Goal: Task Accomplishment & Management: Complete application form

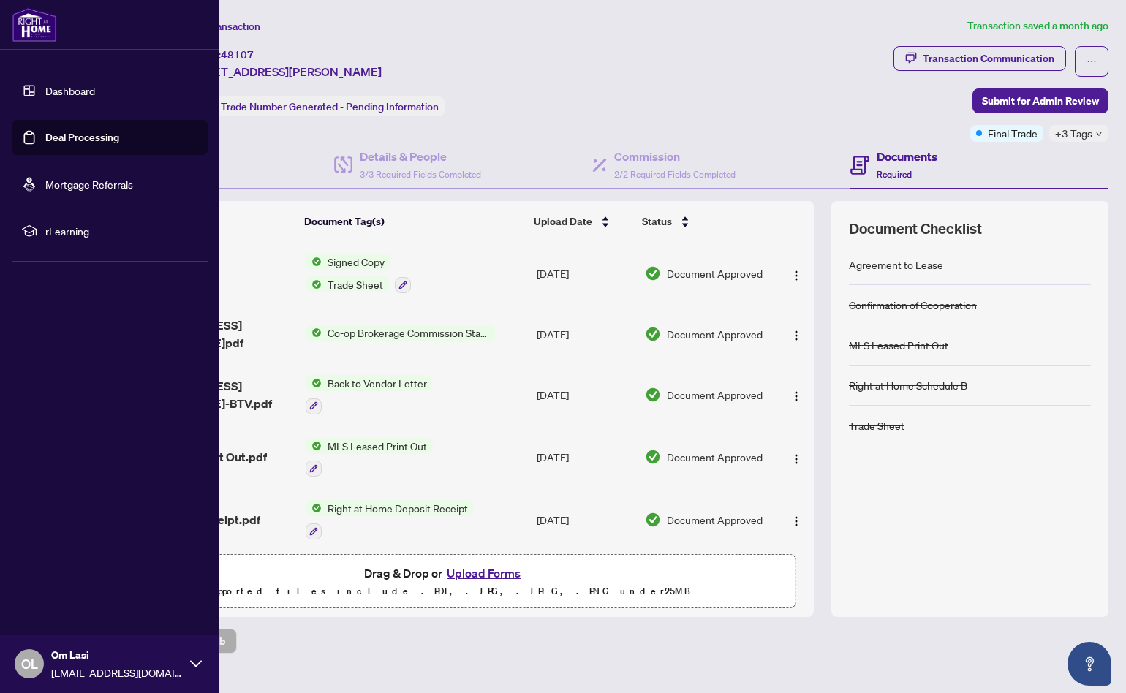
click at [75, 137] on link "Deal Processing" at bounding box center [82, 137] width 74 height 13
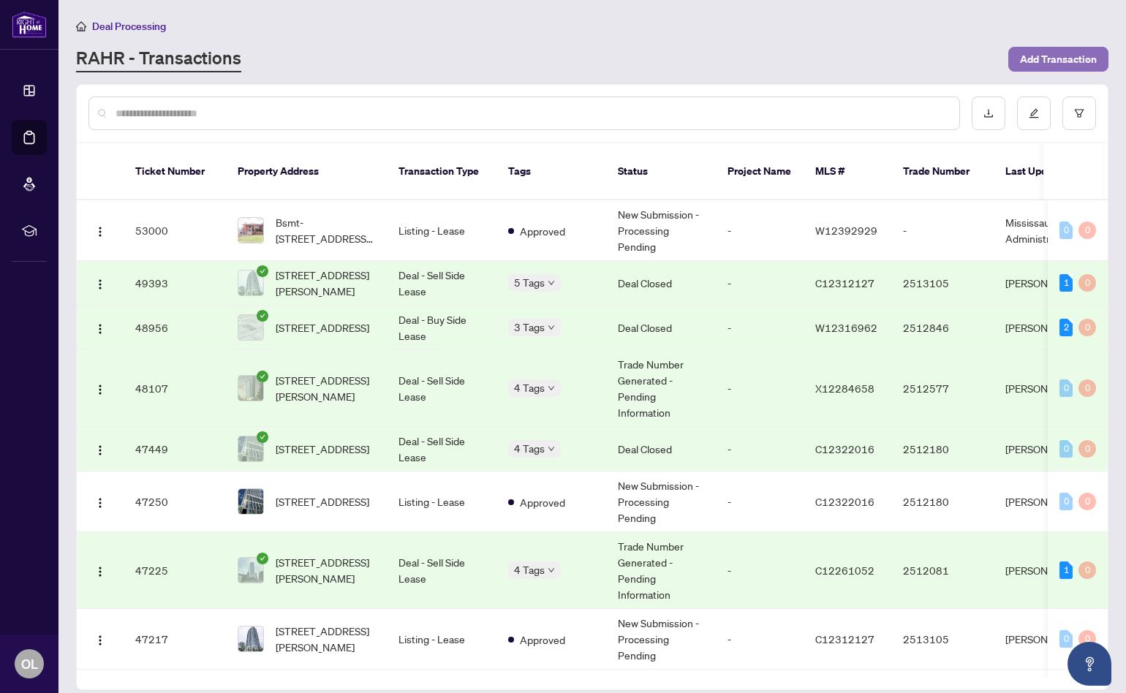
click at [1077, 61] on span "Add Transaction" at bounding box center [1058, 59] width 77 height 23
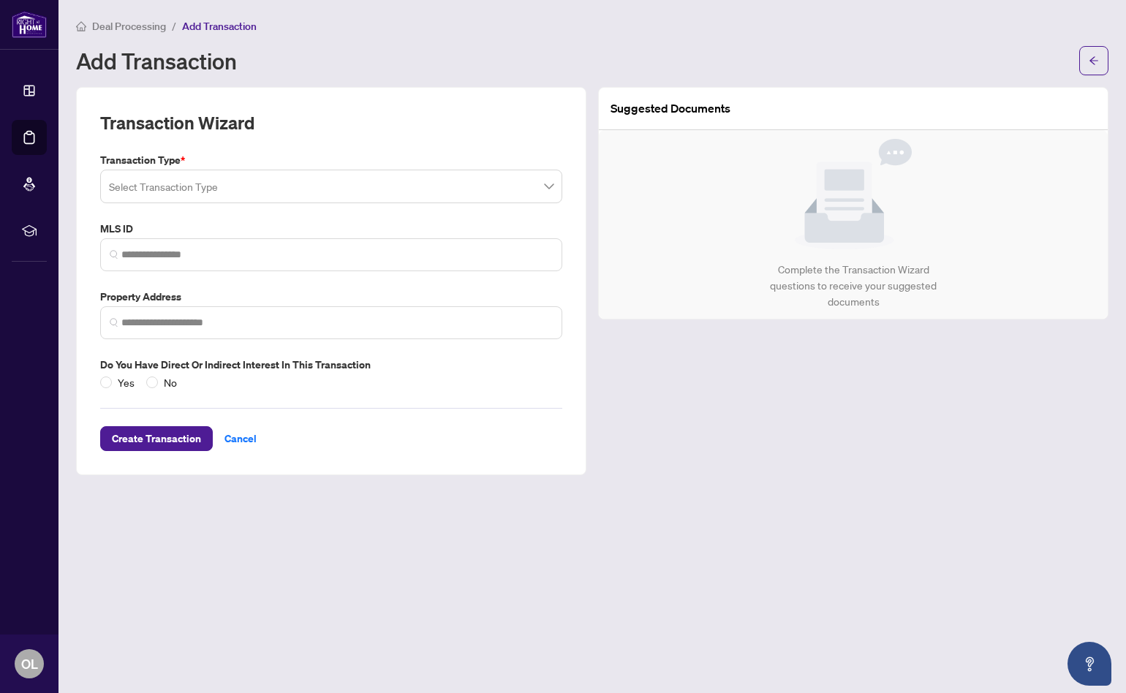
click at [516, 186] on input "search" at bounding box center [324, 189] width 431 height 32
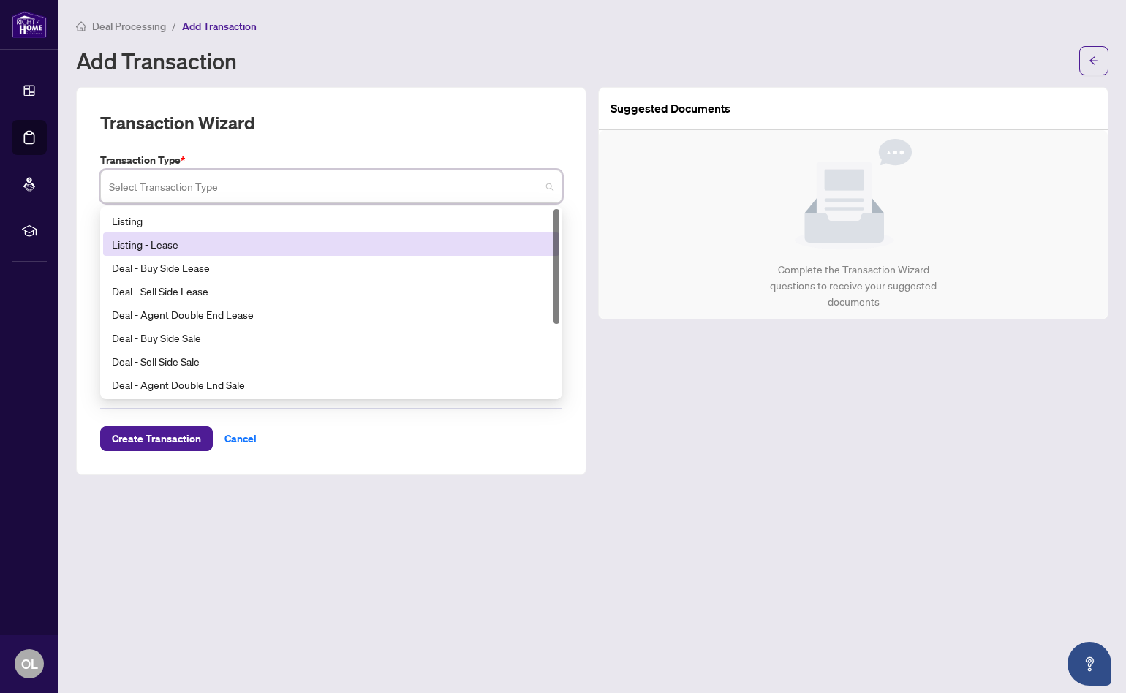
click at [202, 246] on div "Listing - Lease" at bounding box center [331, 244] width 439 height 16
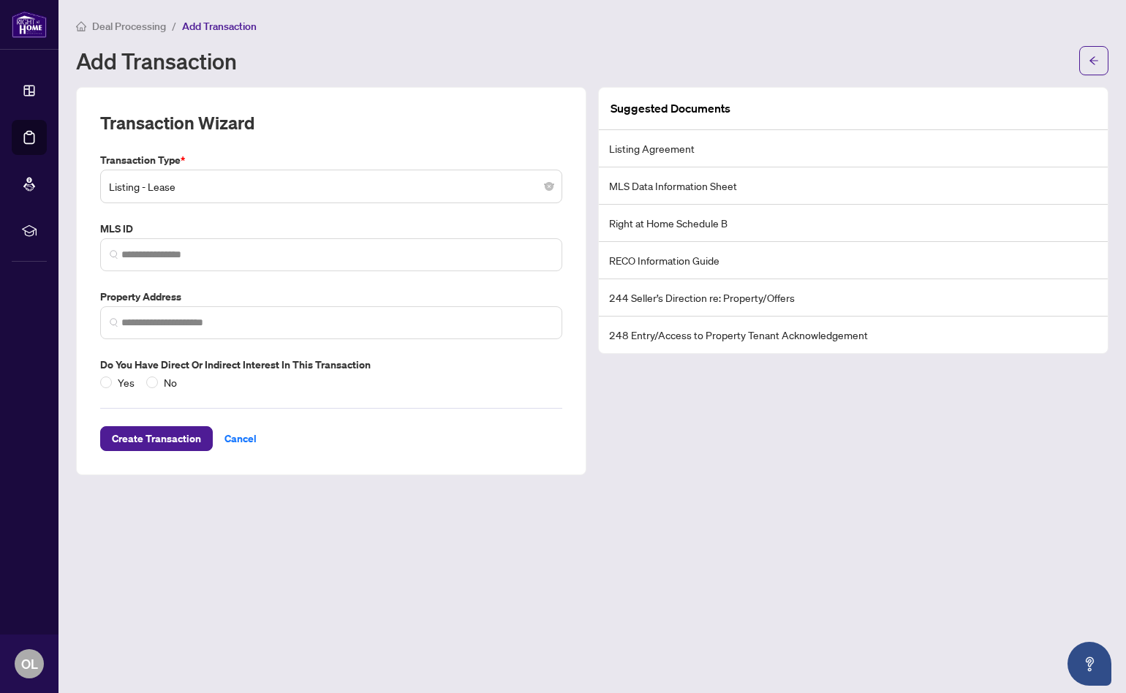
click at [523, 216] on div "Transaction Type * Listing - Lease 13 14 15 Listing Listing - Lease Deal - Buy …" at bounding box center [331, 271] width 474 height 238
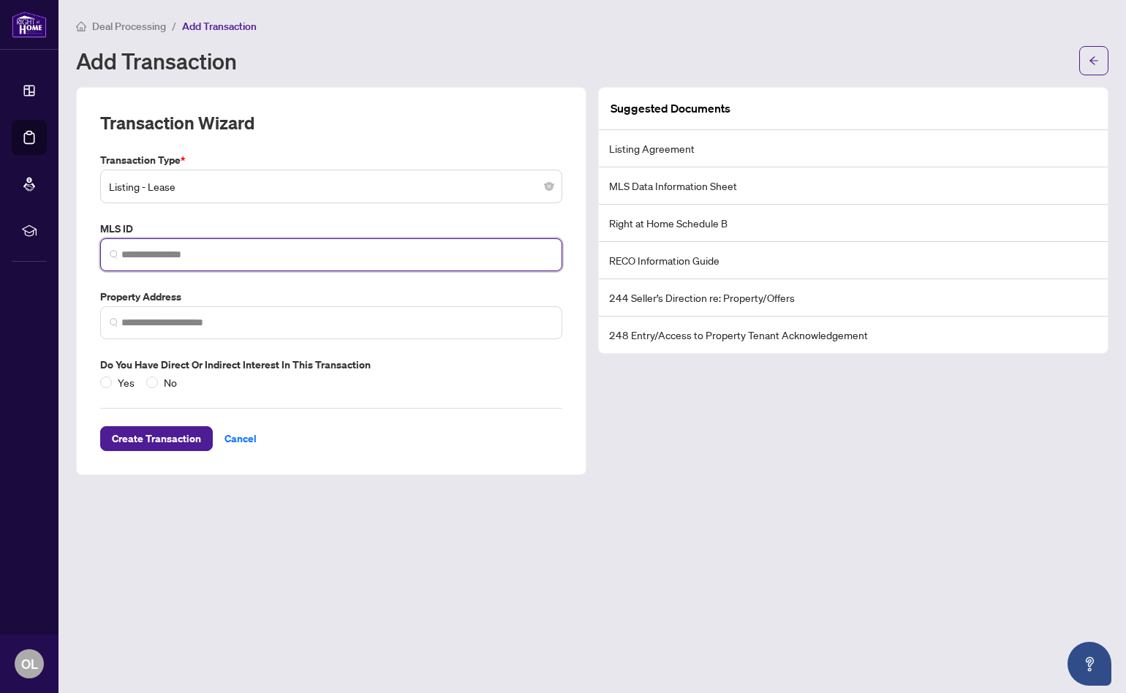
click at [202, 254] on input "search" at bounding box center [336, 254] width 431 height 15
paste input "*********"
type input "*********"
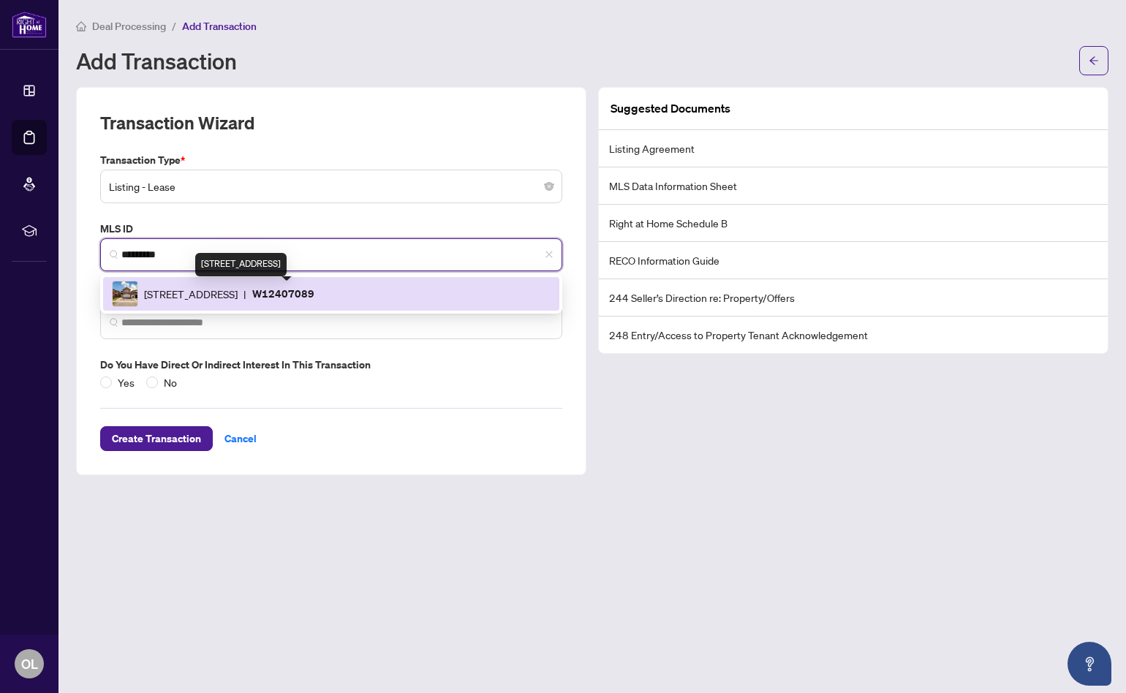
click at [238, 296] on span "[STREET_ADDRESS]" at bounding box center [191, 294] width 94 height 16
type input "**********"
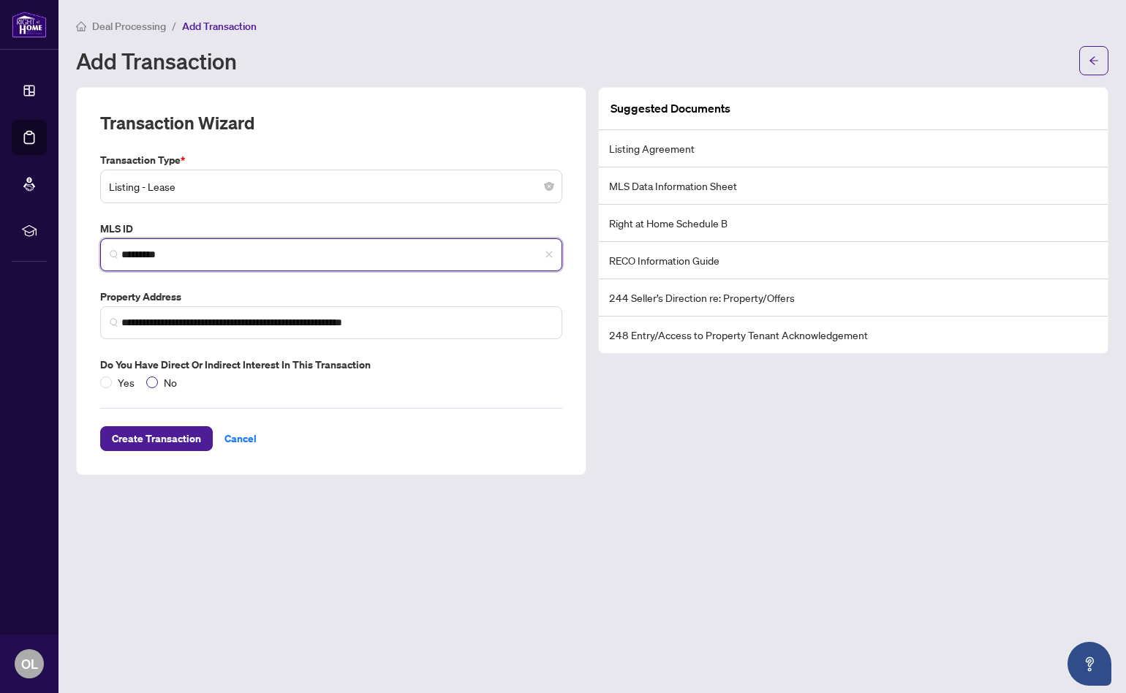
type input "*********"
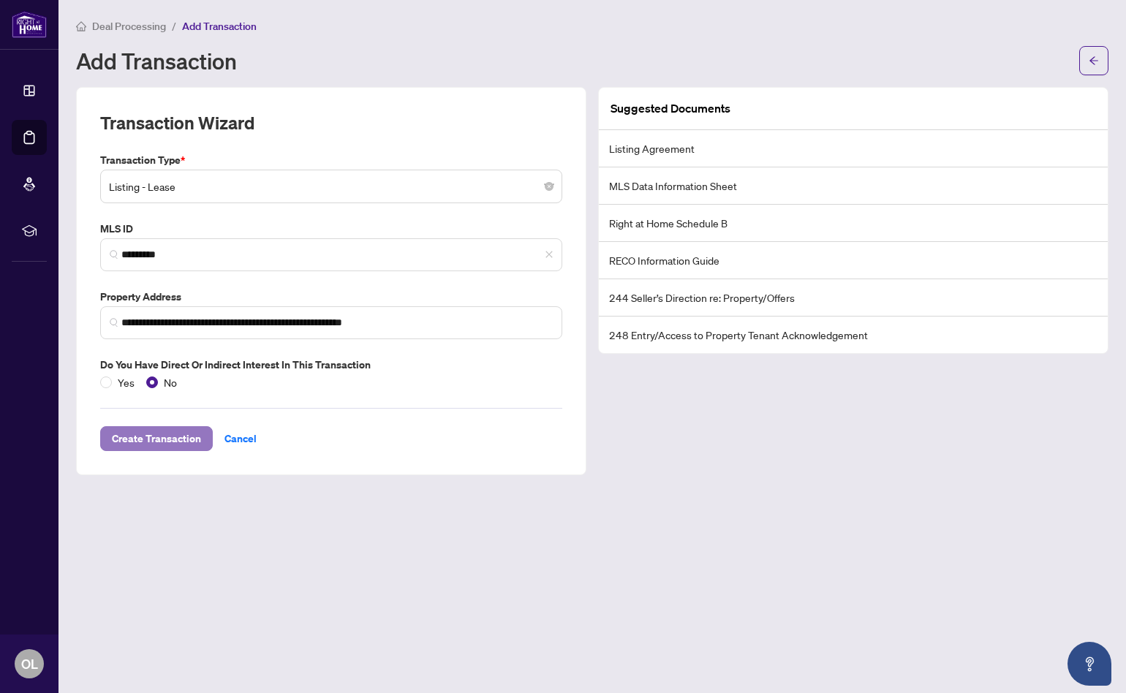
click at [149, 438] on span "Create Transaction" at bounding box center [156, 438] width 89 height 23
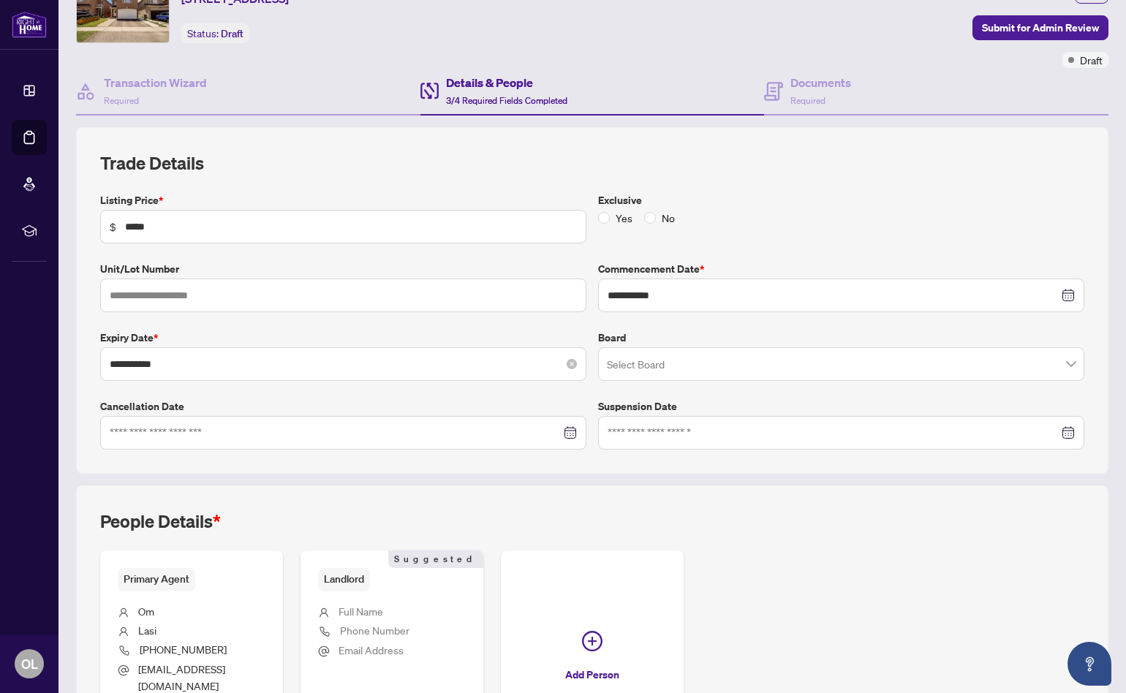
scroll to position [146, 0]
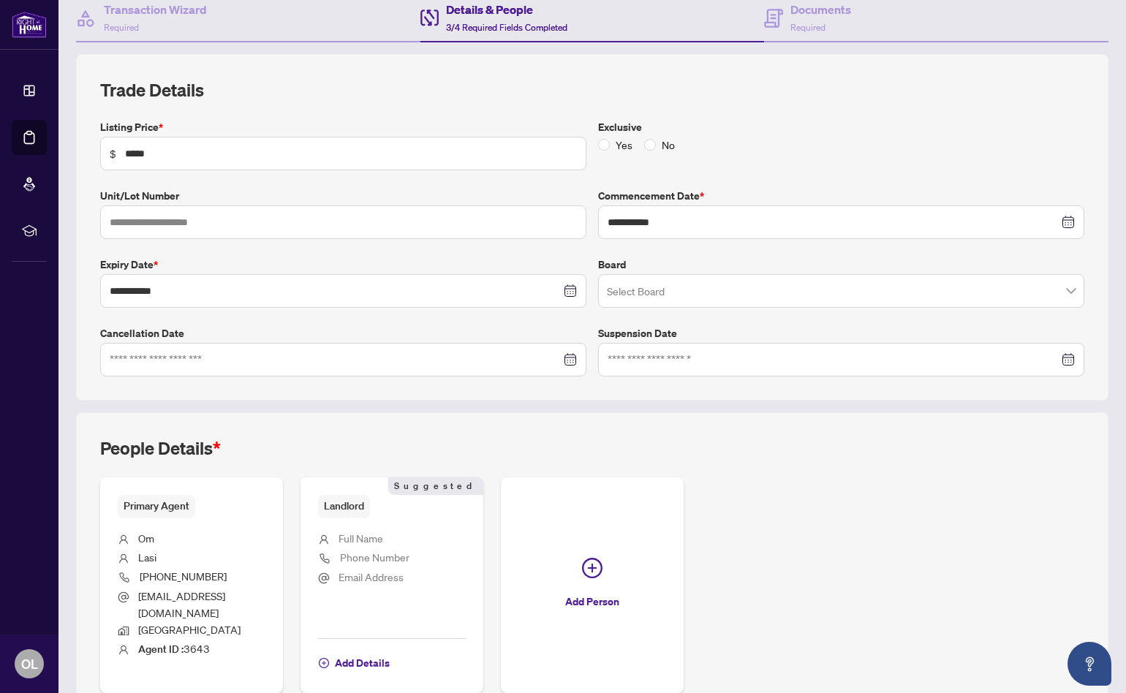
click at [960, 295] on input "search" at bounding box center [834, 293] width 455 height 32
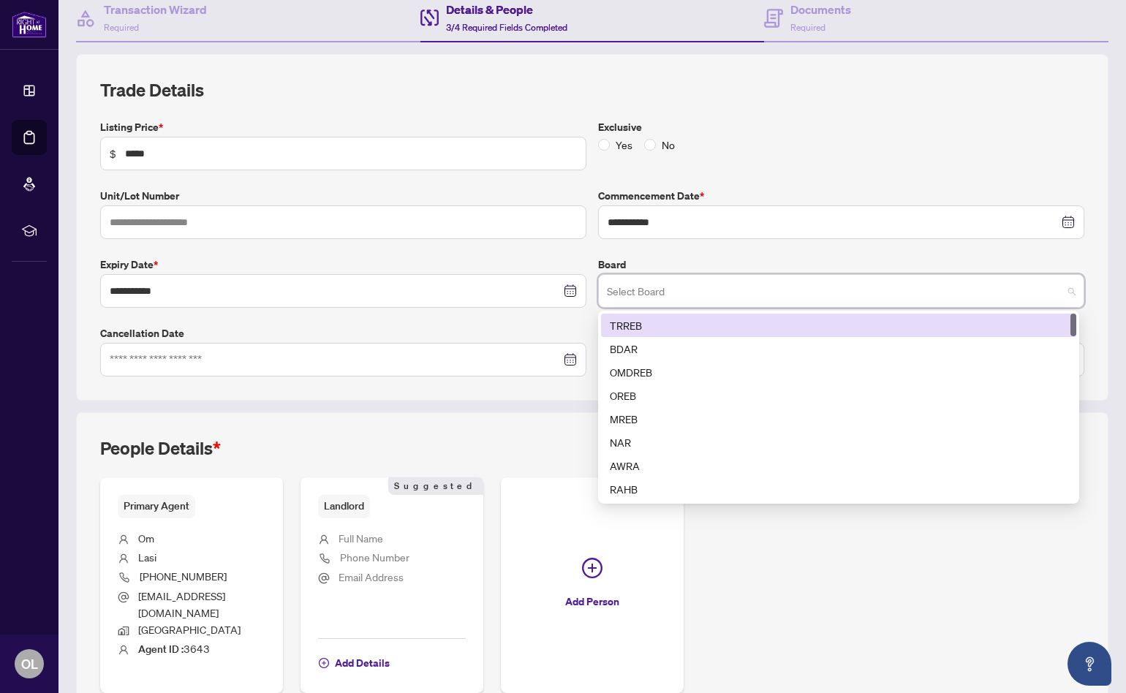
click at [657, 317] on div "TRREB" at bounding box center [839, 325] width 458 height 16
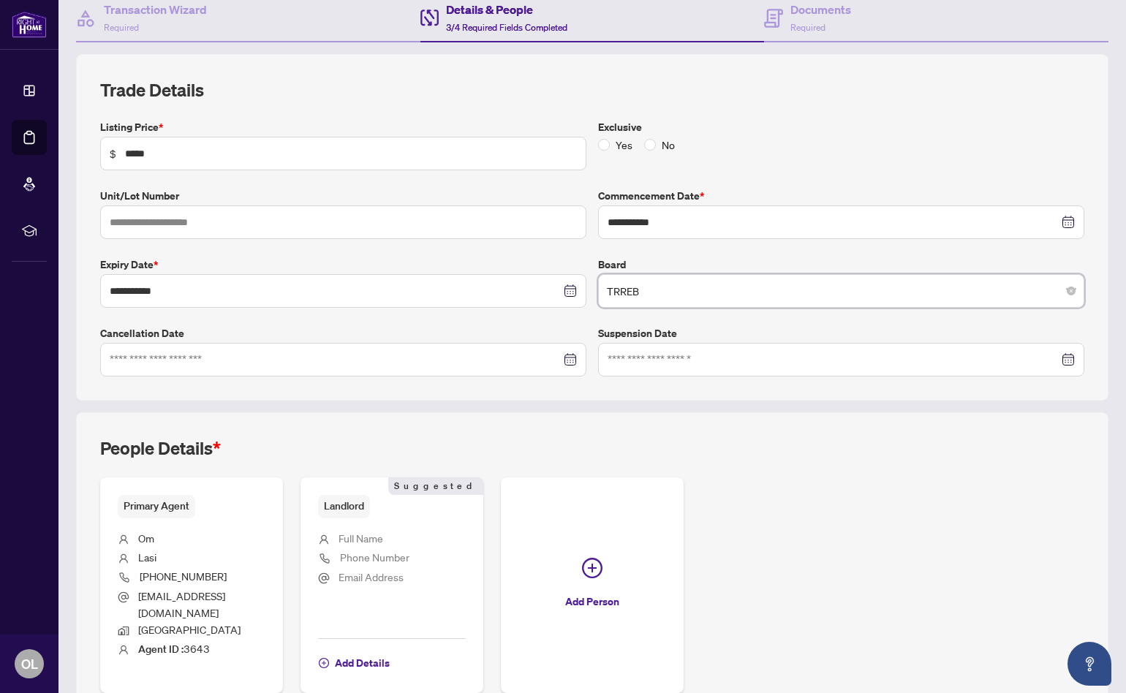
scroll to position [206, 0]
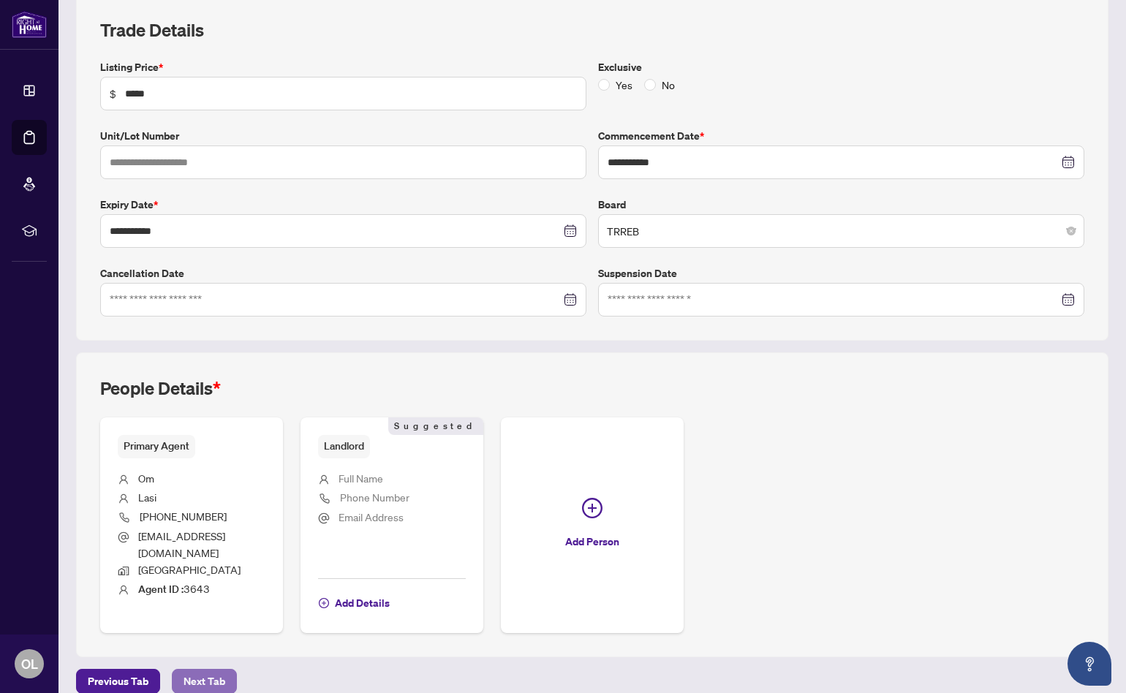
click at [199, 670] on span "Next Tab" at bounding box center [204, 681] width 42 height 23
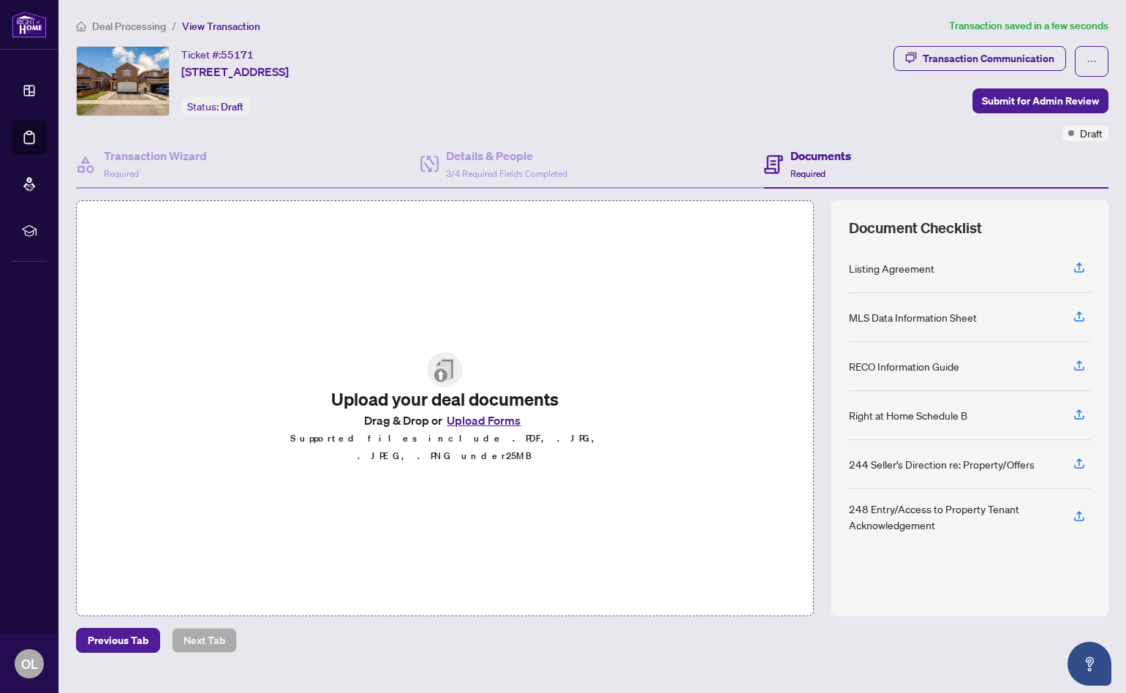
click at [489, 426] on button "Upload Forms" at bounding box center [483, 420] width 83 height 19
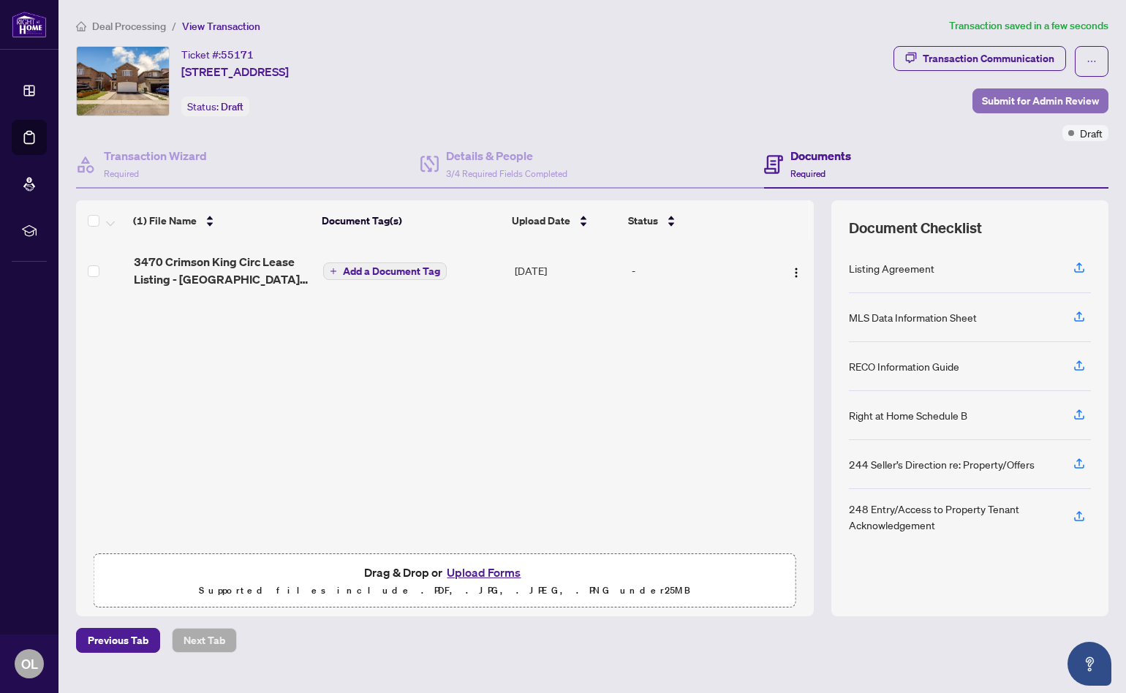
click at [1038, 94] on span "Submit for Admin Review" at bounding box center [1040, 100] width 117 height 23
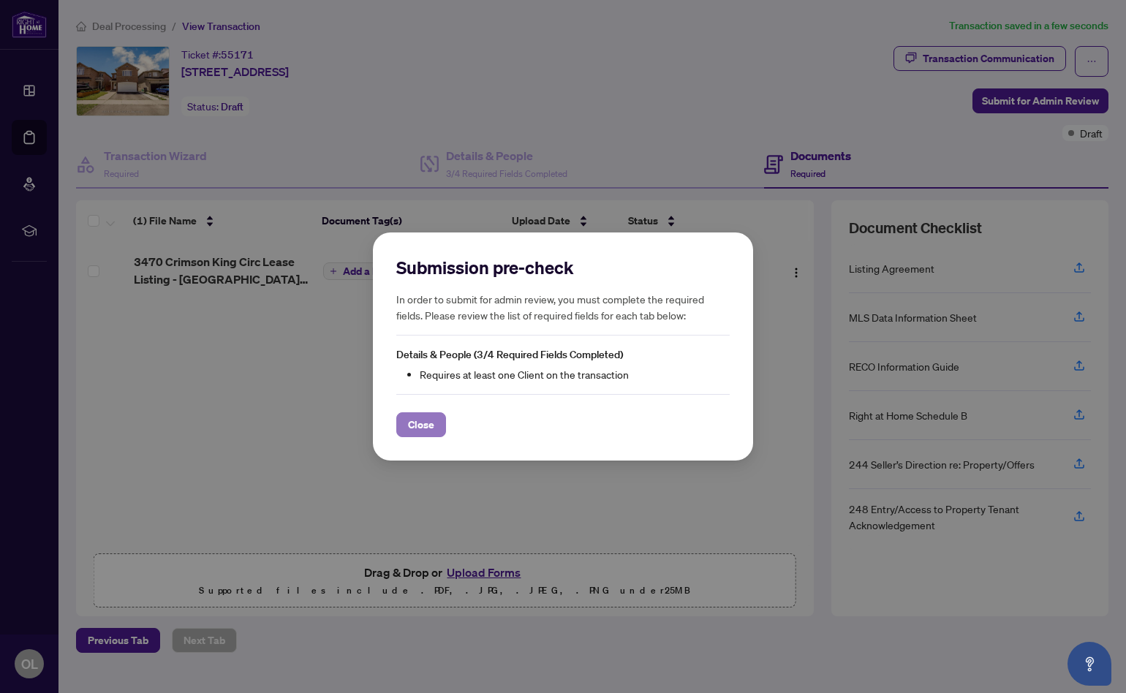
click at [422, 428] on span "Close" at bounding box center [421, 424] width 26 height 23
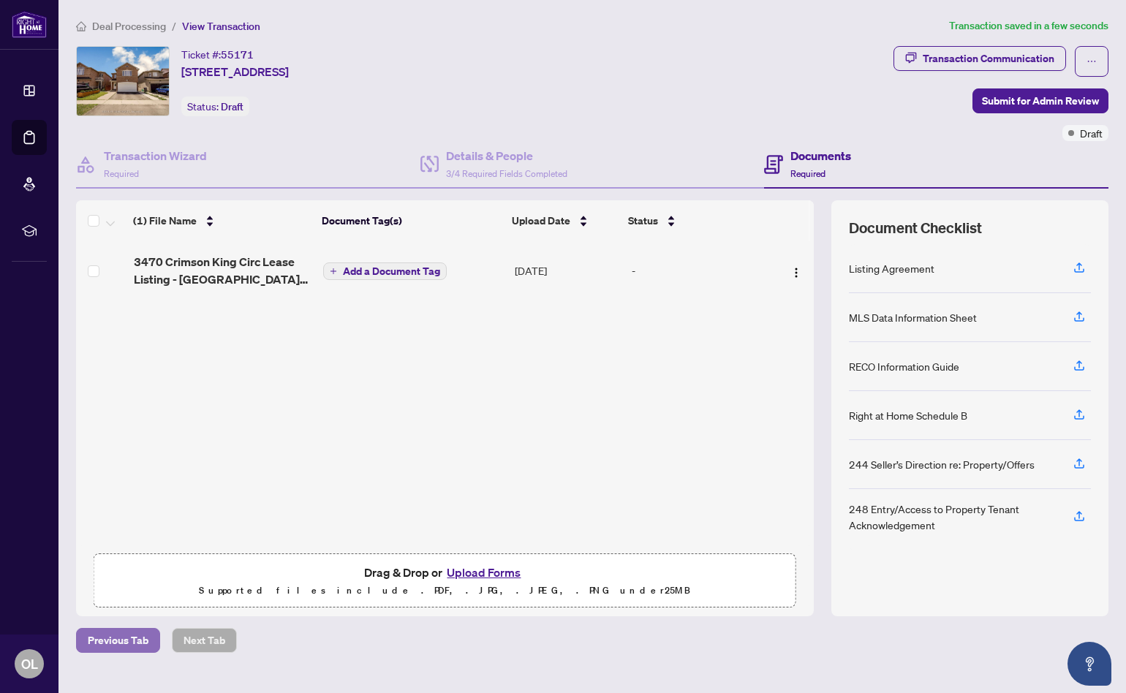
click at [126, 643] on span "Previous Tab" at bounding box center [118, 640] width 61 height 23
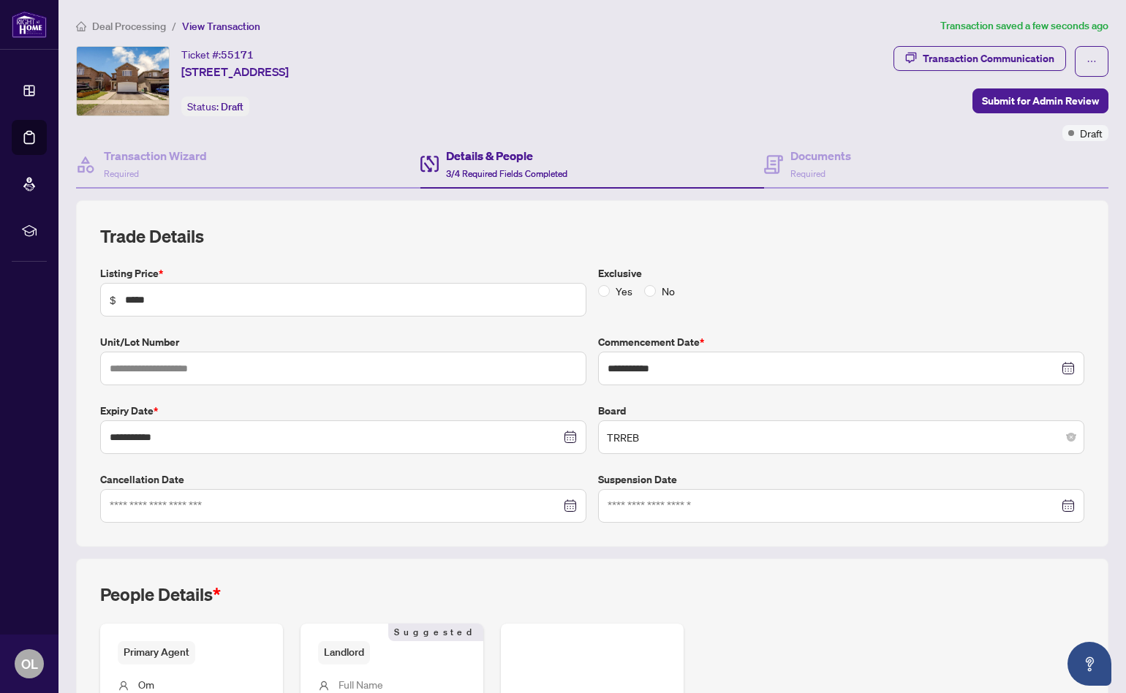
scroll to position [206, 0]
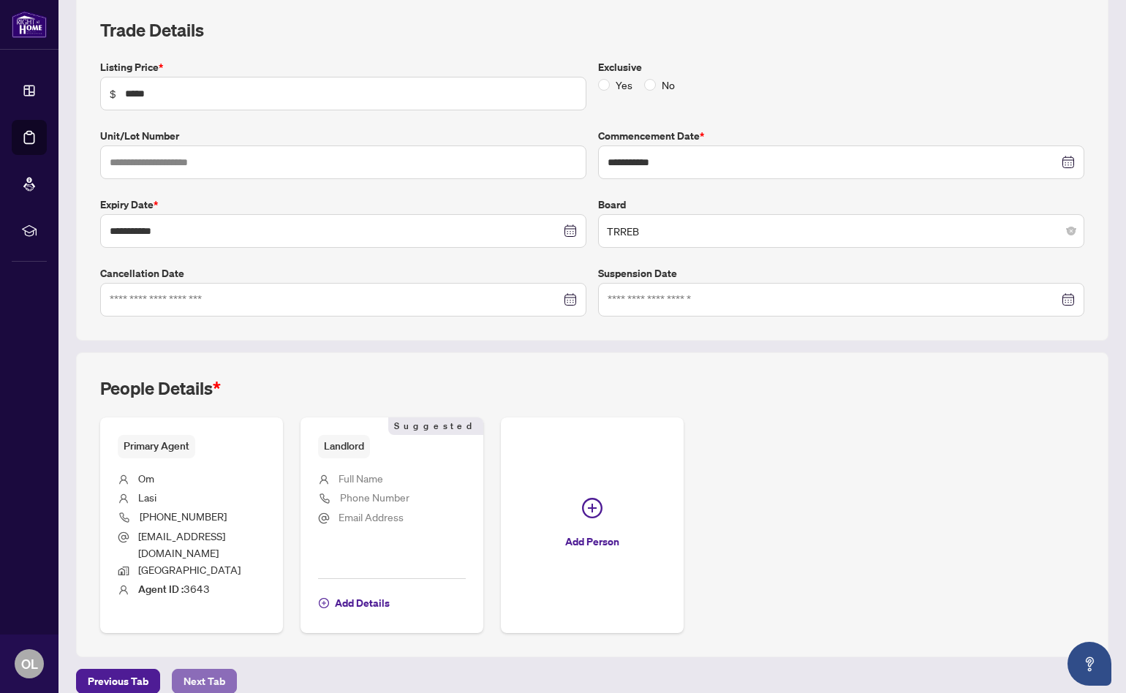
click at [190, 670] on span "Next Tab" at bounding box center [204, 681] width 42 height 23
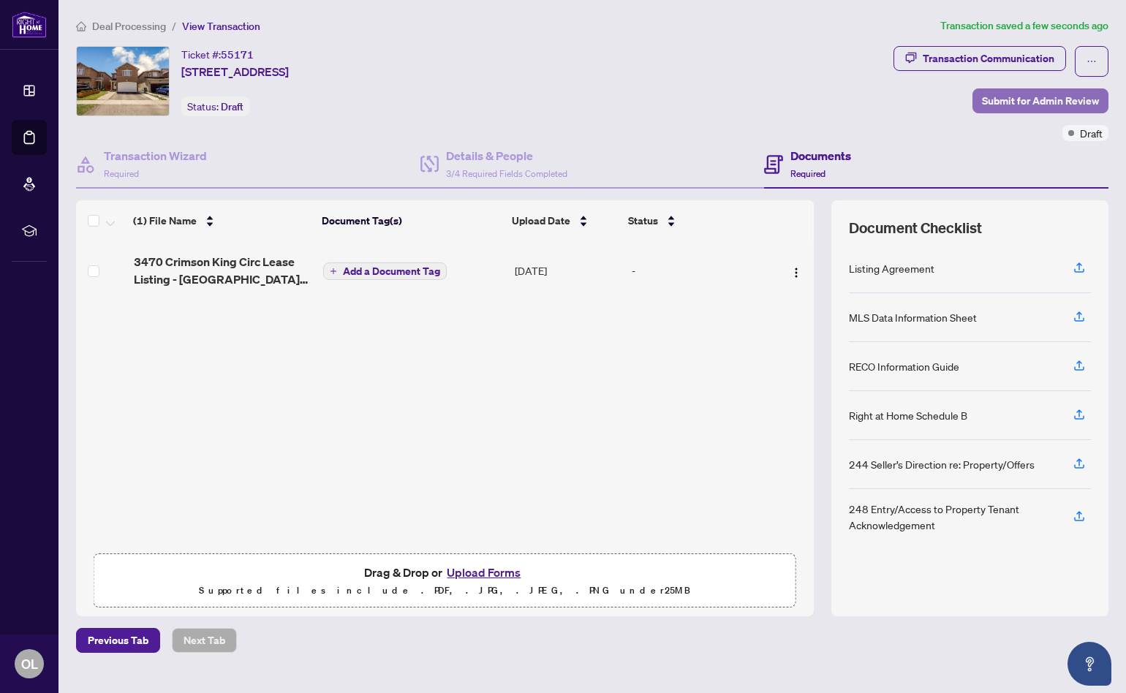
click at [1045, 99] on span "Submit for Admin Review" at bounding box center [1040, 100] width 117 height 23
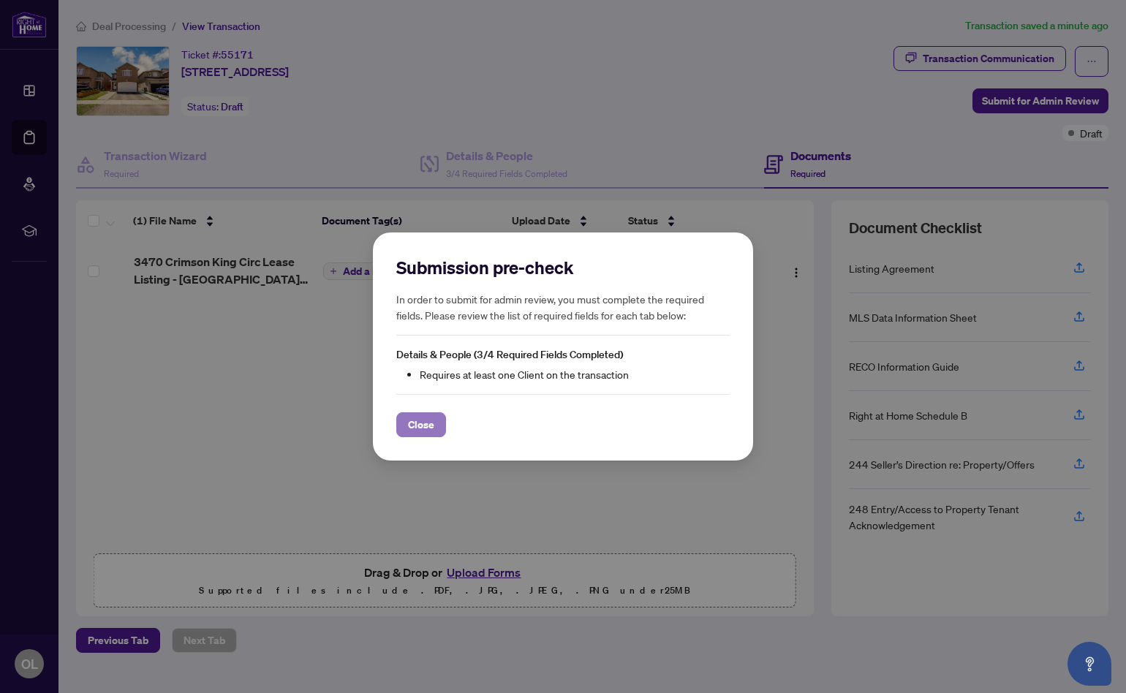
click at [433, 421] on button "Close" at bounding box center [421, 424] width 50 height 25
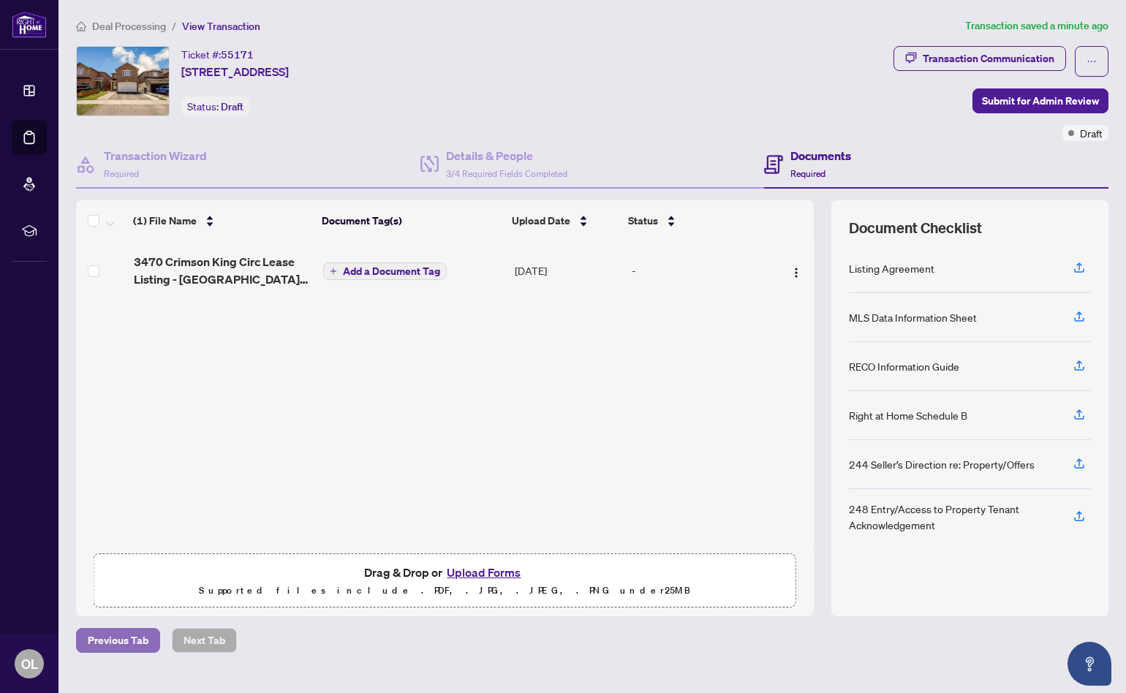
click at [114, 638] on span "Previous Tab" at bounding box center [118, 640] width 61 height 23
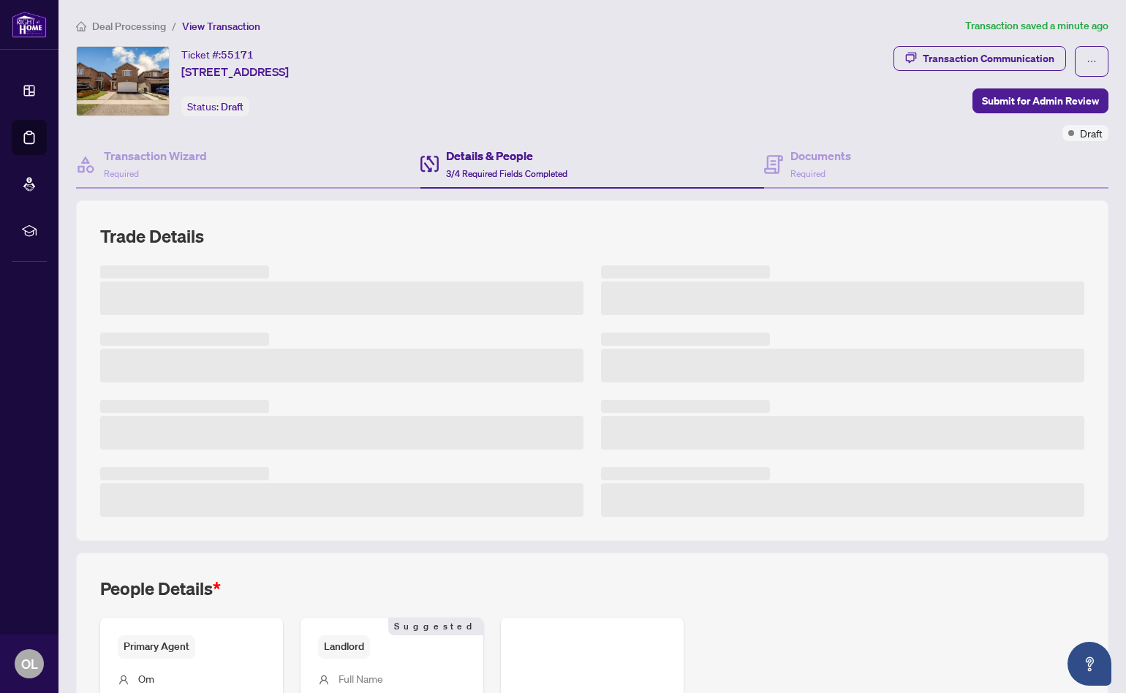
scroll to position [202, 0]
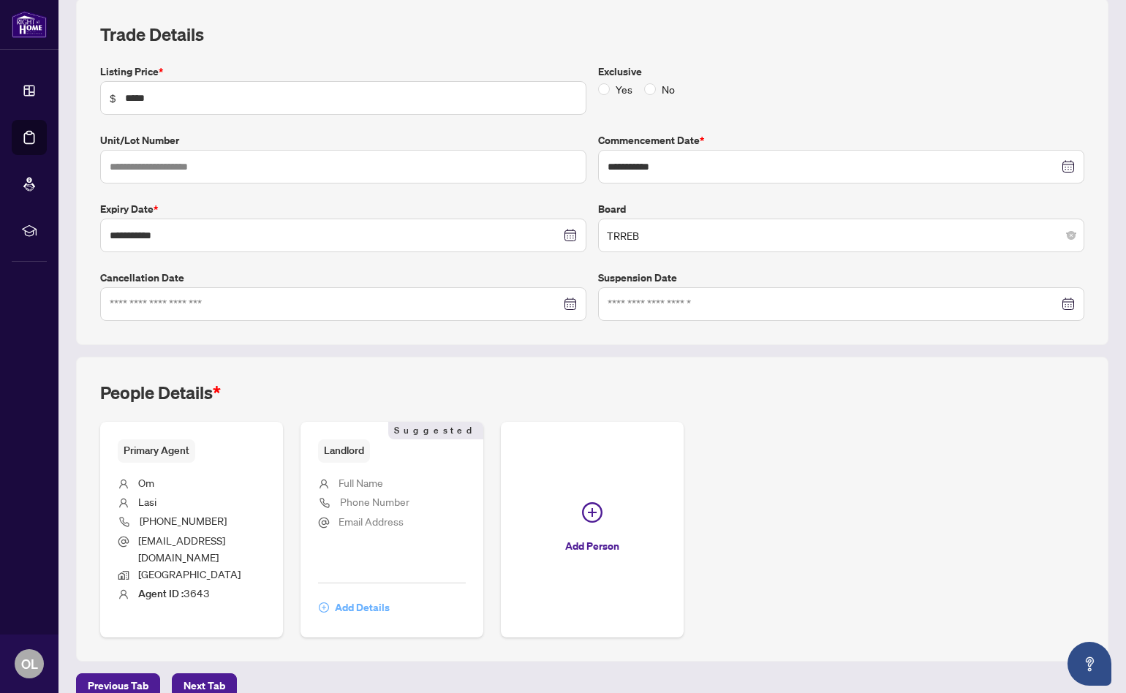
click at [390, 596] on span "Add Details" at bounding box center [362, 607] width 55 height 23
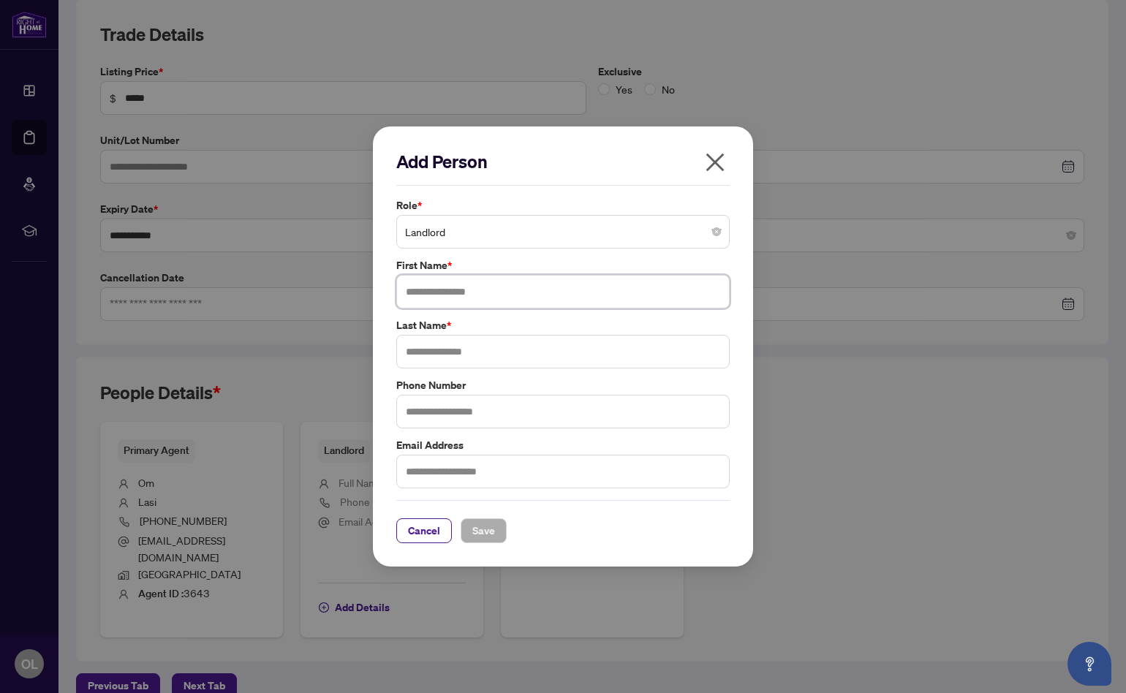
click at [528, 289] on input "text" at bounding box center [562, 292] width 333 height 34
type input "****"
type input "*****"
type input "**********"
click at [482, 528] on span "Save" at bounding box center [483, 530] width 23 height 23
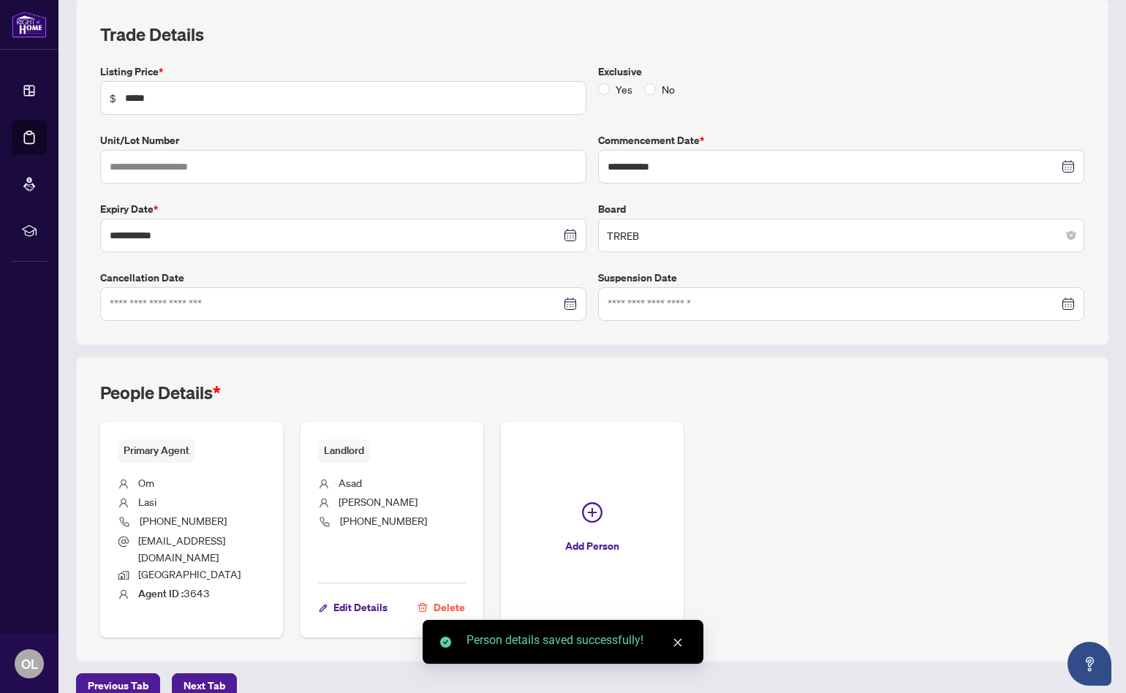
scroll to position [206, 0]
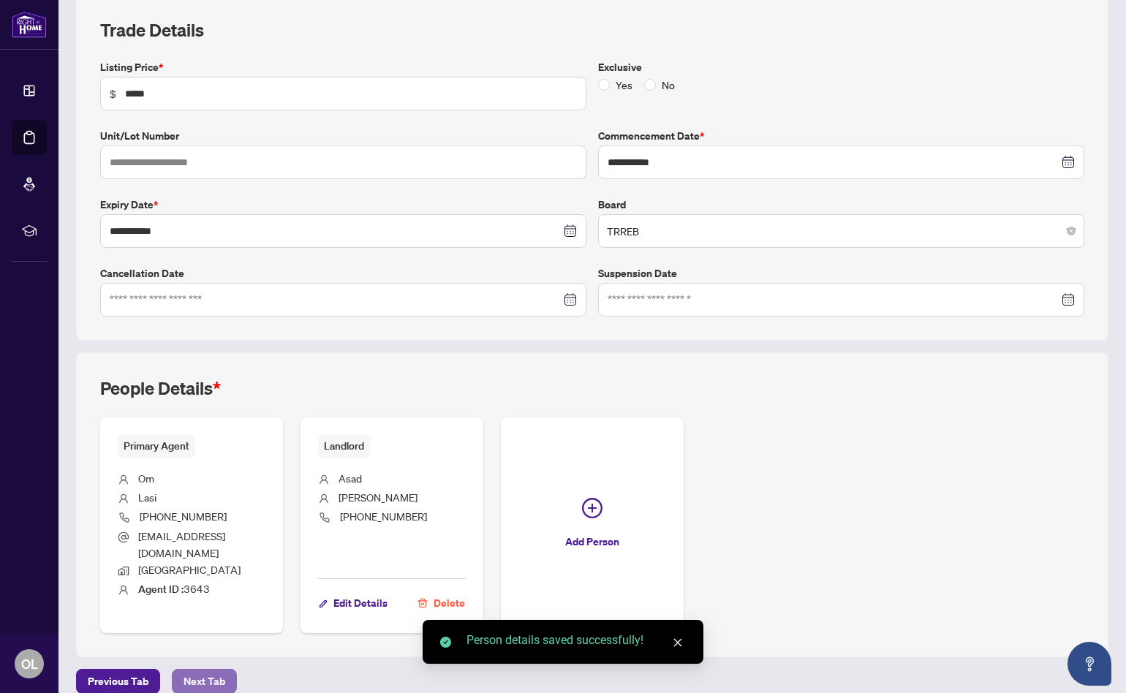
click at [201, 670] on span "Next Tab" at bounding box center [204, 681] width 42 height 23
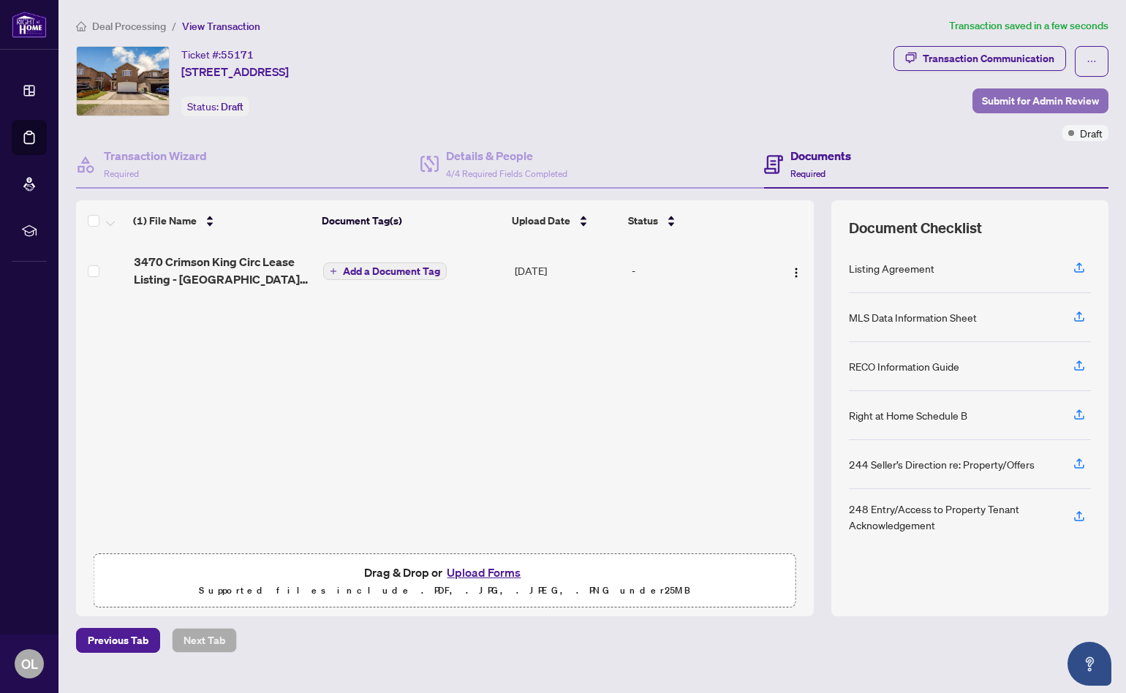
click at [1029, 96] on span "Submit for Admin Review" at bounding box center [1040, 100] width 117 height 23
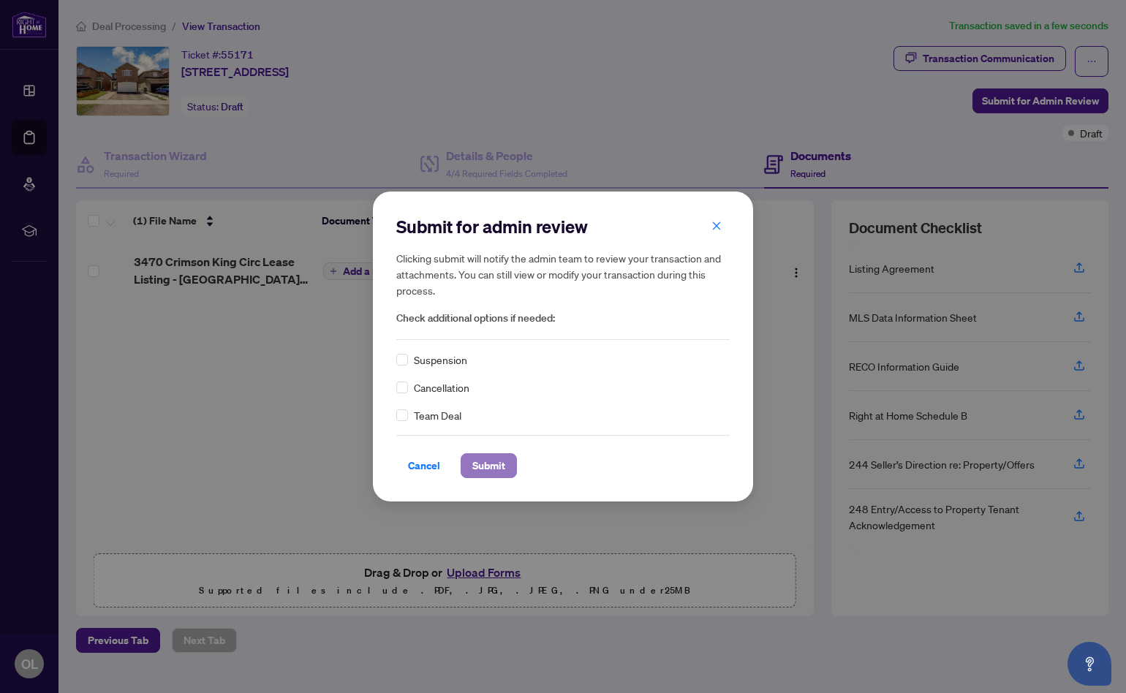
click at [485, 463] on span "Submit" at bounding box center [488, 465] width 33 height 23
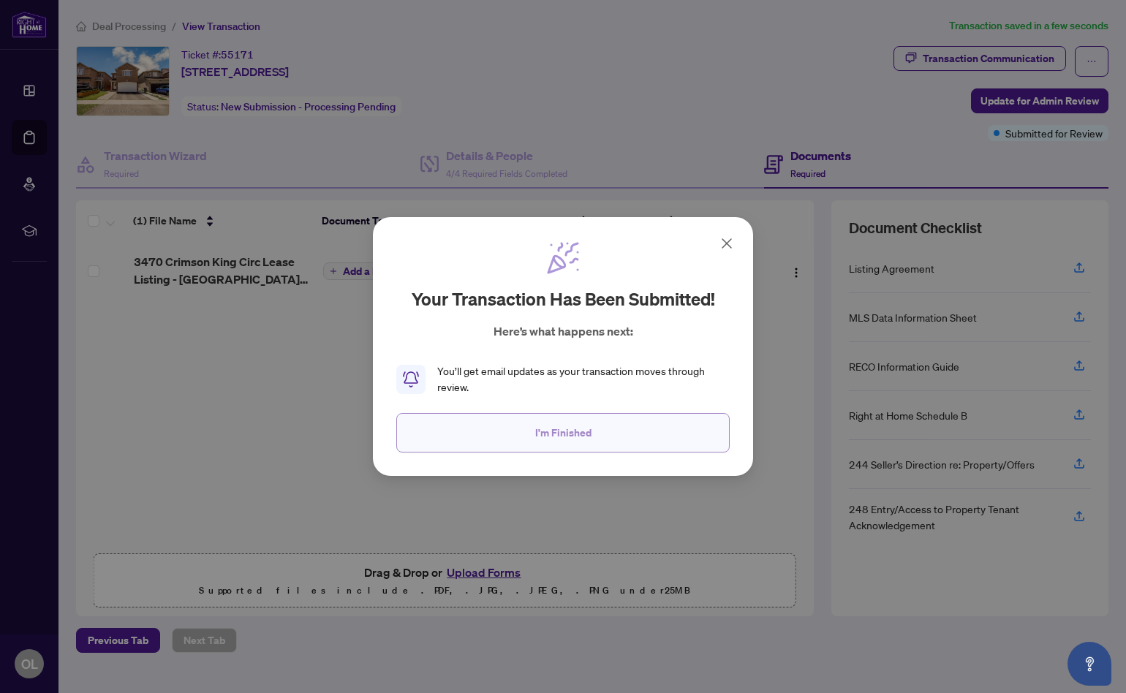
drag, startPoint x: 558, startPoint y: 434, endPoint x: 716, endPoint y: 456, distance: 160.1
click at [560, 434] on span "I'm Finished" at bounding box center [563, 432] width 56 height 23
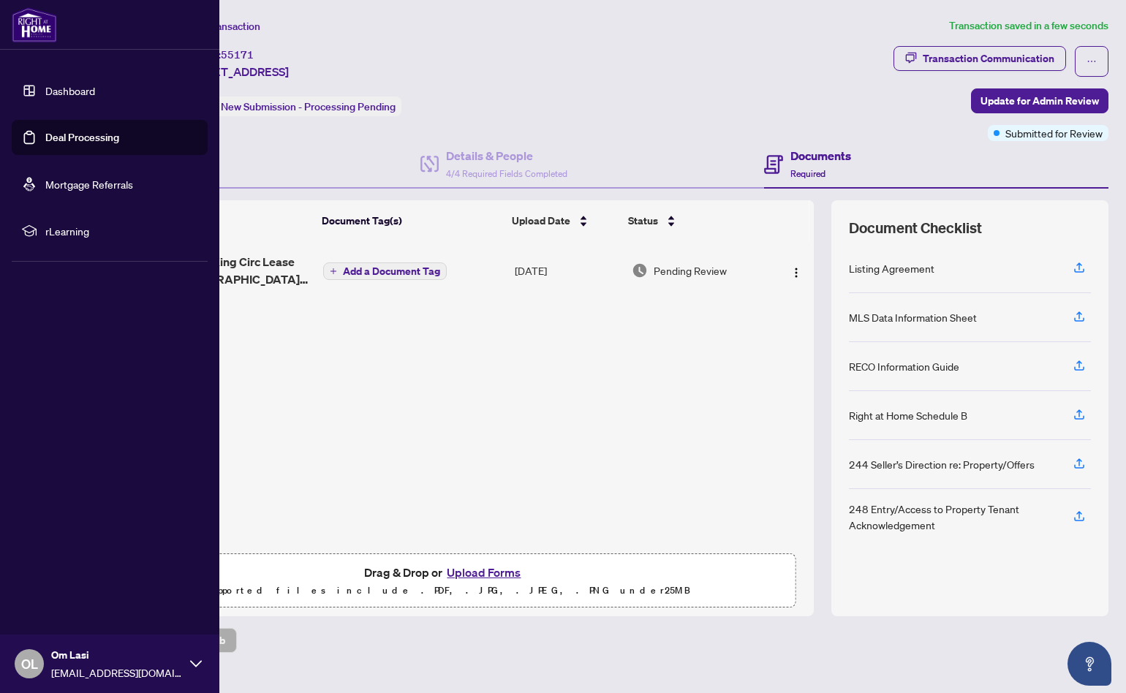
click at [76, 131] on link "Deal Processing" at bounding box center [82, 137] width 74 height 13
